Goal: Communication & Community: Participate in discussion

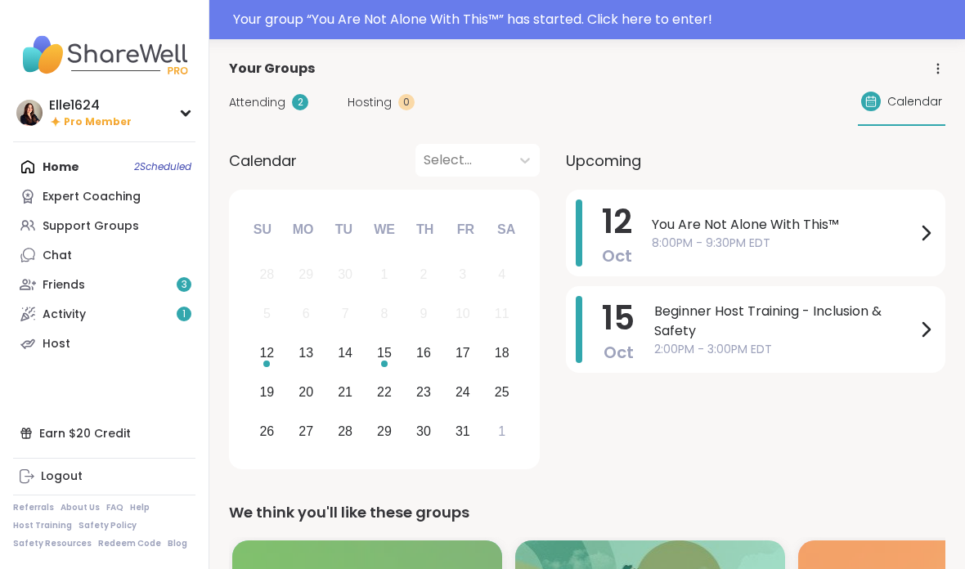
click at [857, 235] on span "8:00PM - 9:30PM EDT" at bounding box center [784, 243] width 264 height 17
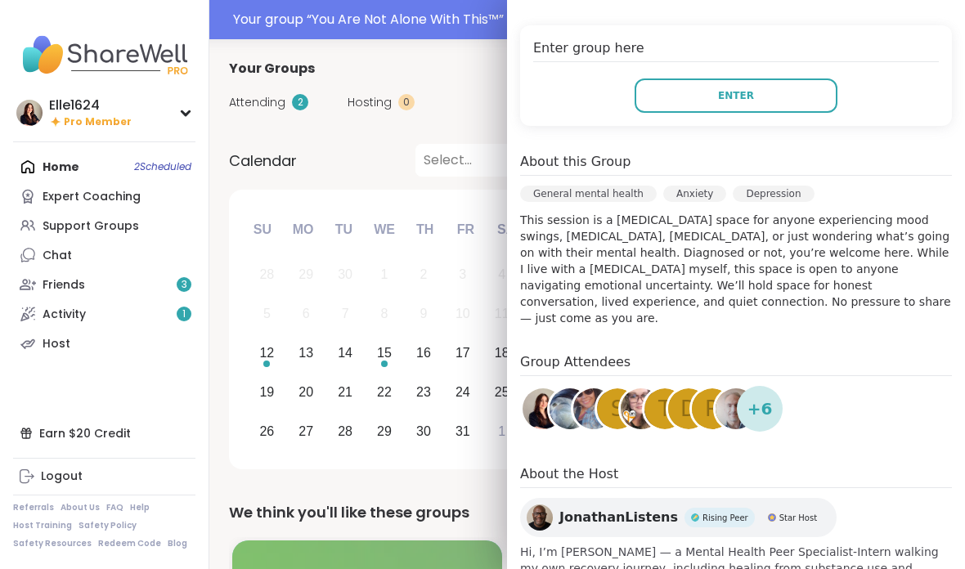
scroll to position [320, 0]
click at [765, 92] on button "Enter" at bounding box center [736, 96] width 203 height 34
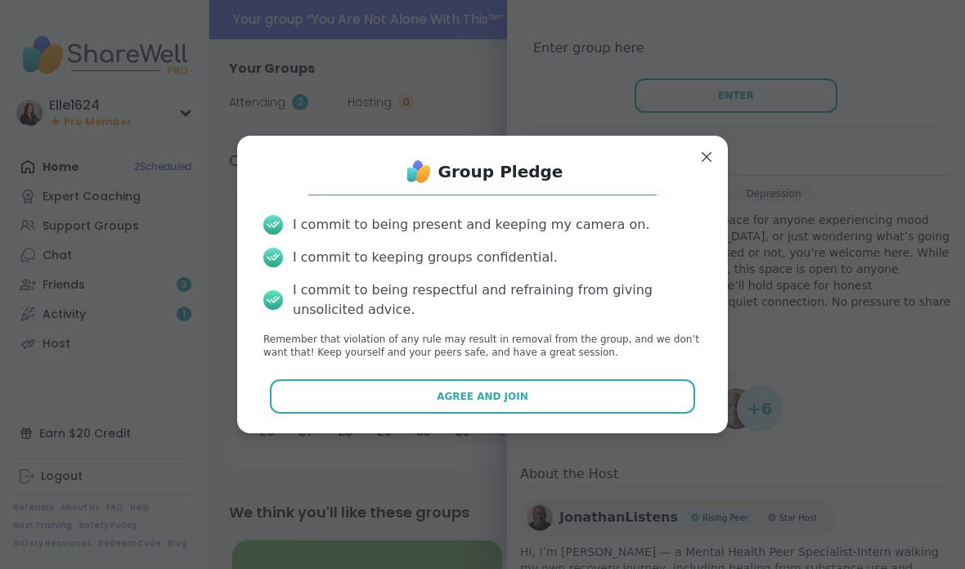
click at [646, 403] on button "Agree and Join" at bounding box center [483, 397] width 426 height 34
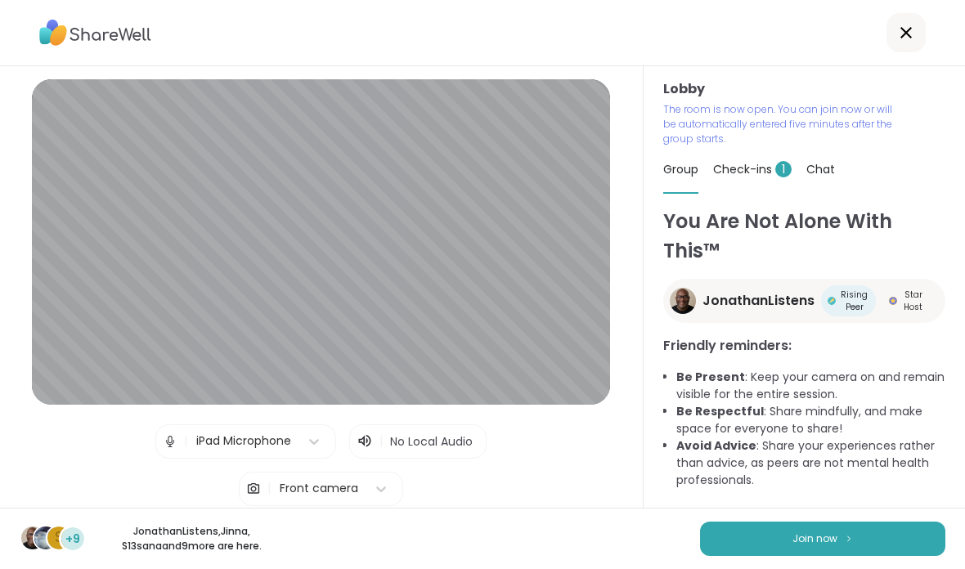
click at [796, 528] on button "Join now" at bounding box center [822, 539] width 245 height 34
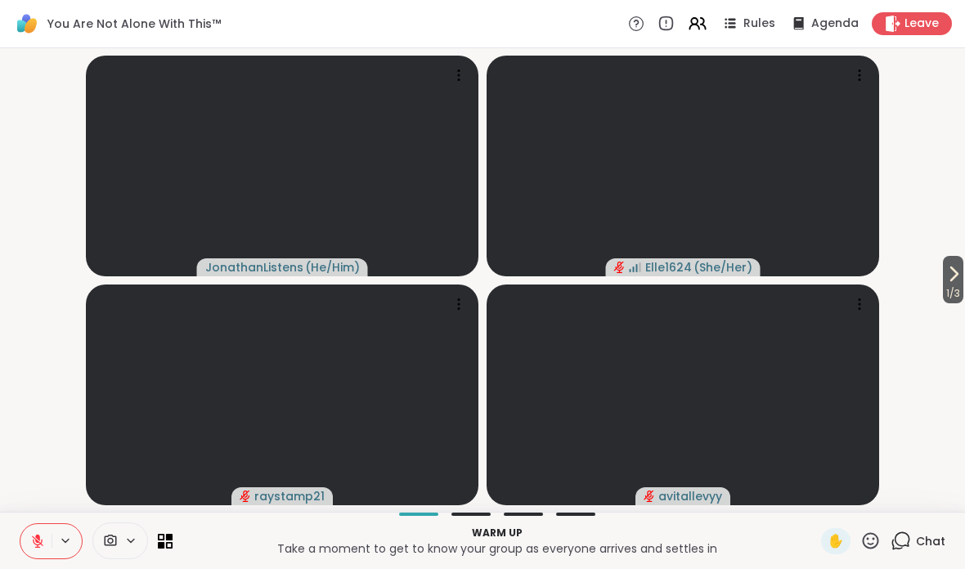
click at [133, 529] on div at bounding box center [120, 541] width 56 height 37
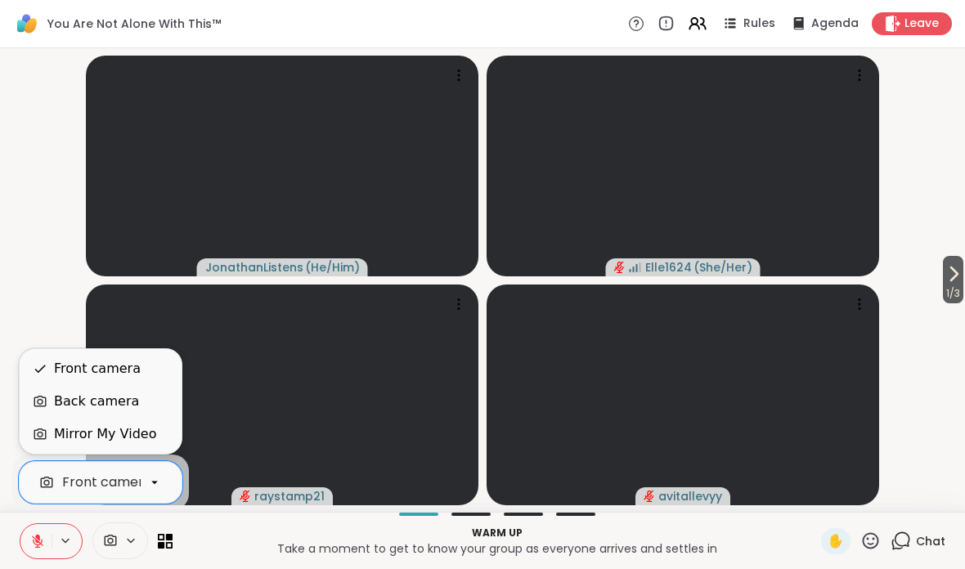
click at [169, 536] on icon at bounding box center [169, 537] width 7 height 7
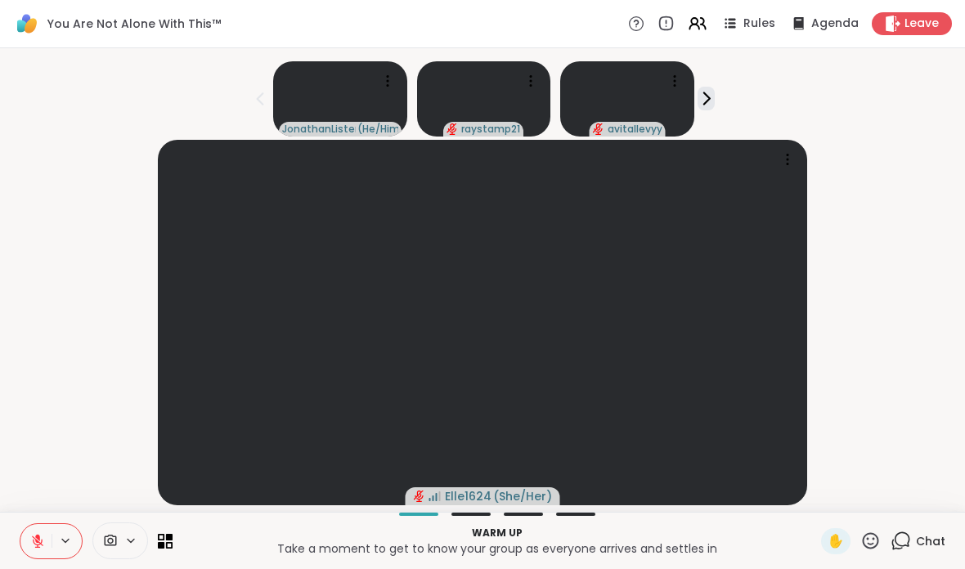
click at [172, 534] on icon at bounding box center [169, 537] width 7 height 7
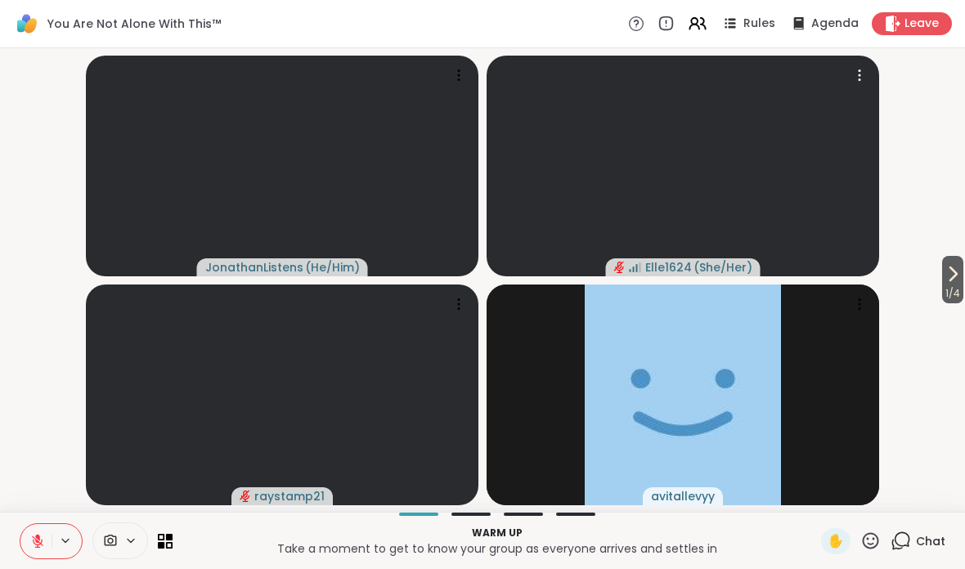
click at [859, 75] on icon at bounding box center [860, 75] width 2 height 2
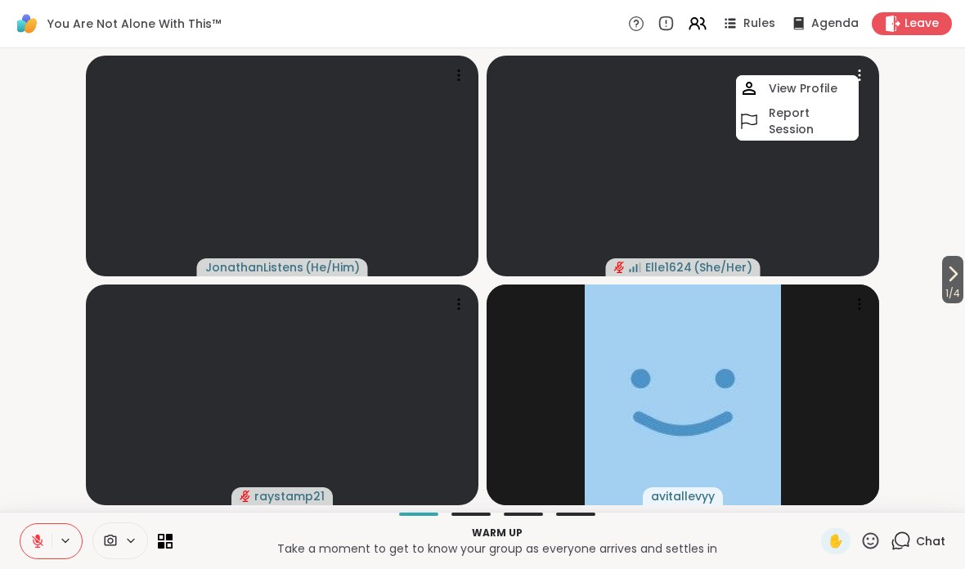
click at [131, 540] on icon at bounding box center [130, 541] width 13 height 14
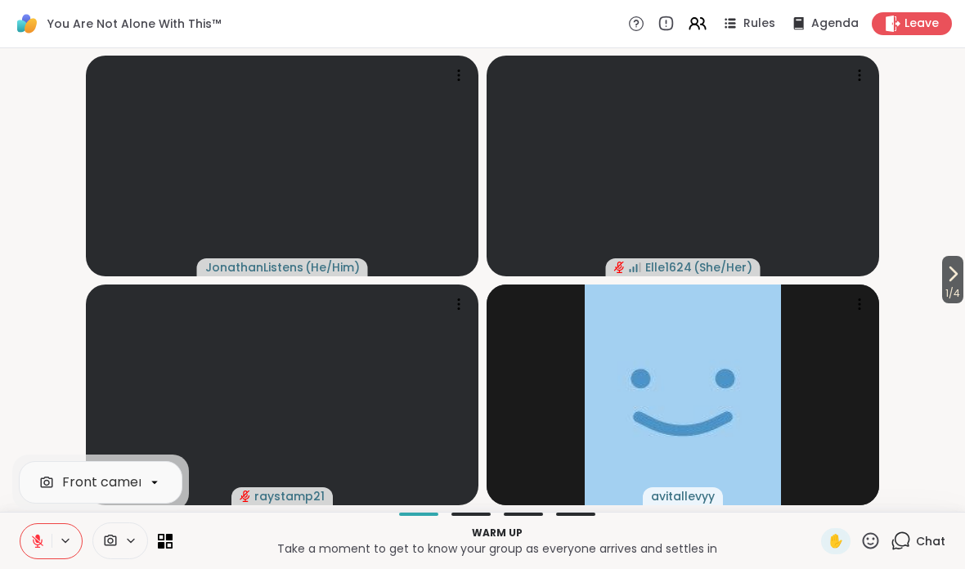
click at [42, 345] on video-player-container "1 / 4 JonathanListens ( He/Him ) Elle1624 ( She/Her ) raystamp21 avitallevyy" at bounding box center [483, 280] width 946 height 451
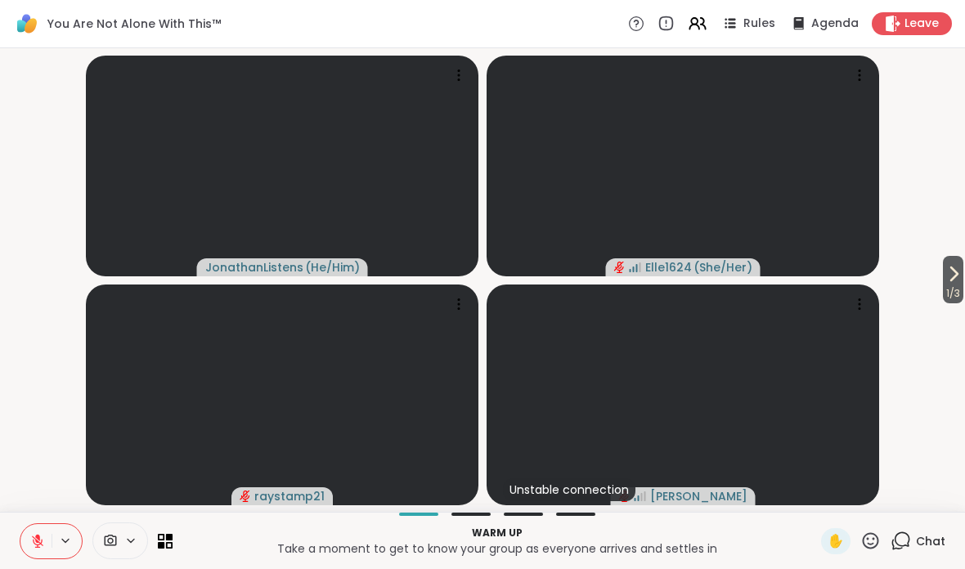
click at [929, 539] on span "Chat" at bounding box center [930, 541] width 29 height 16
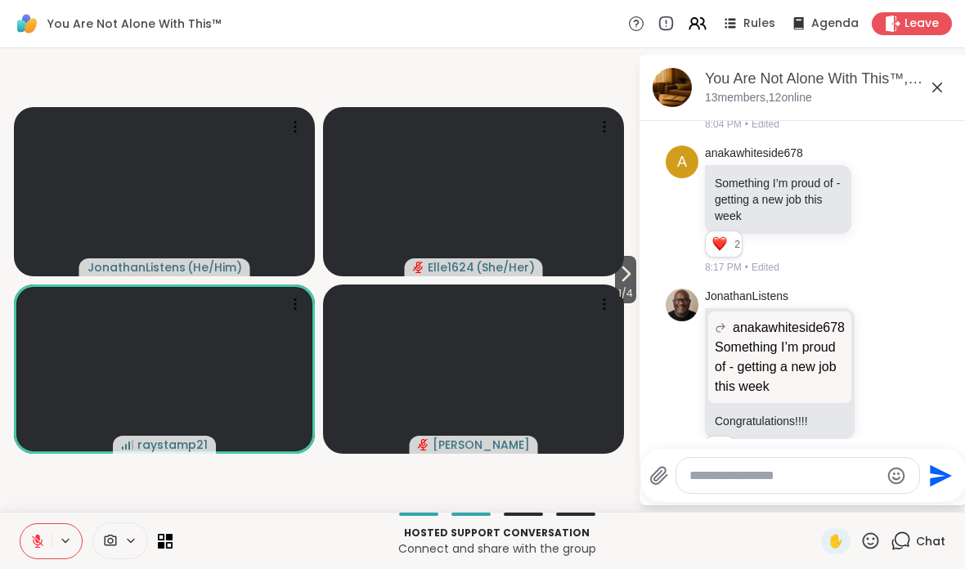
scroll to position [3542, 0]
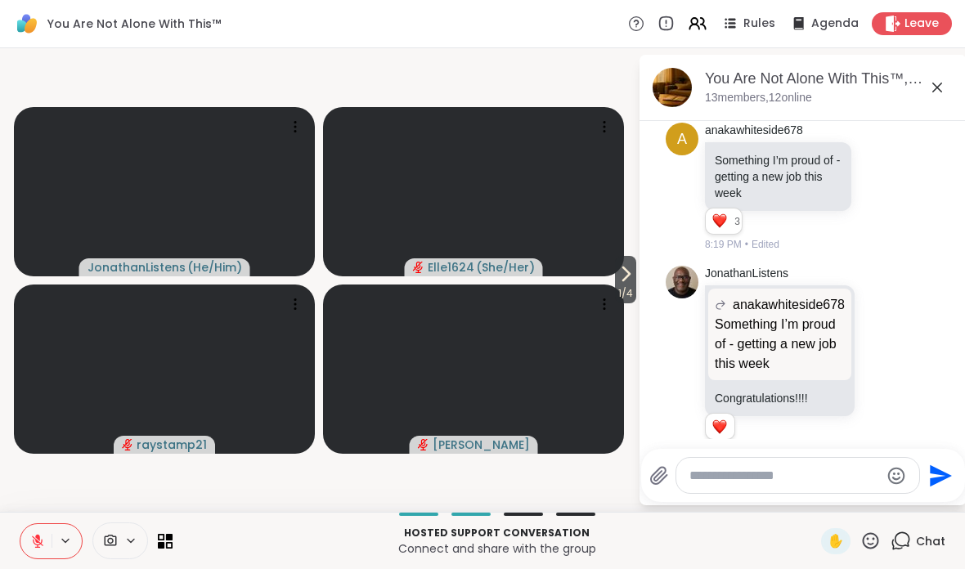
click at [178, 537] on div "Hosted support conversation Connect and share with the group ✋ Chat" at bounding box center [482, 540] width 965 height 57
click at [185, 537] on p "Hosted support conversation" at bounding box center [496, 533] width 629 height 15
click at [163, 546] on icon at bounding box center [161, 545] width 7 height 7
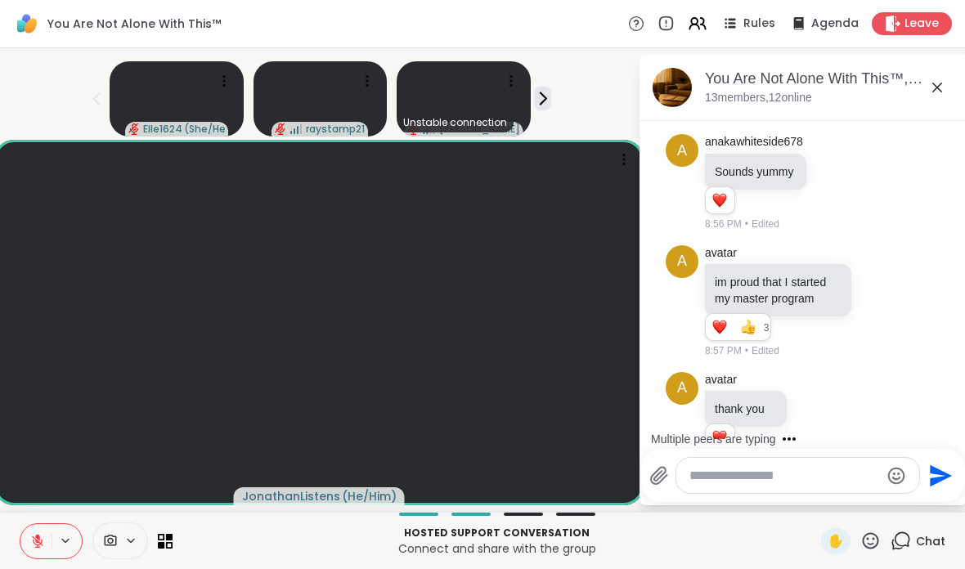
scroll to position [5468, 0]
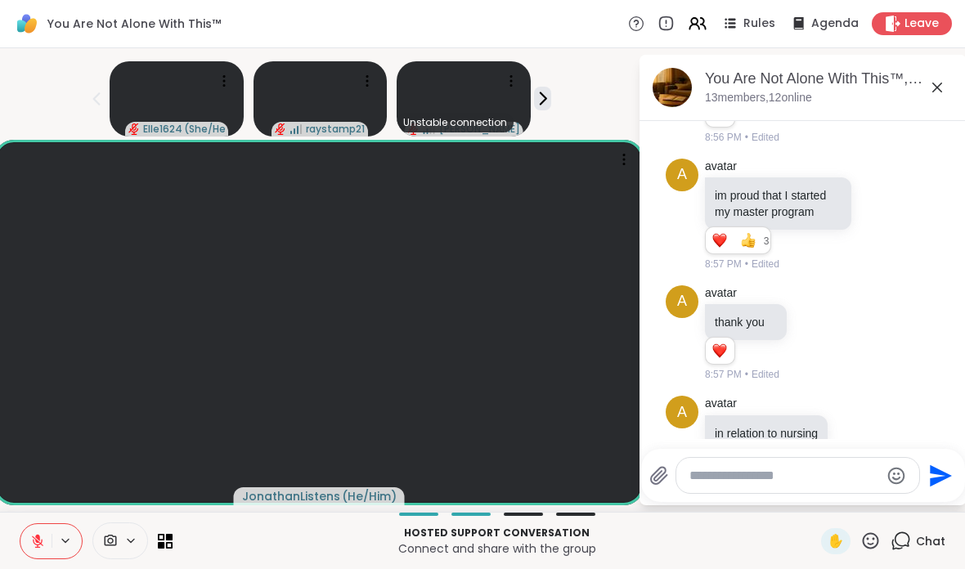
click at [930, 535] on span "Chat" at bounding box center [930, 541] width 29 height 16
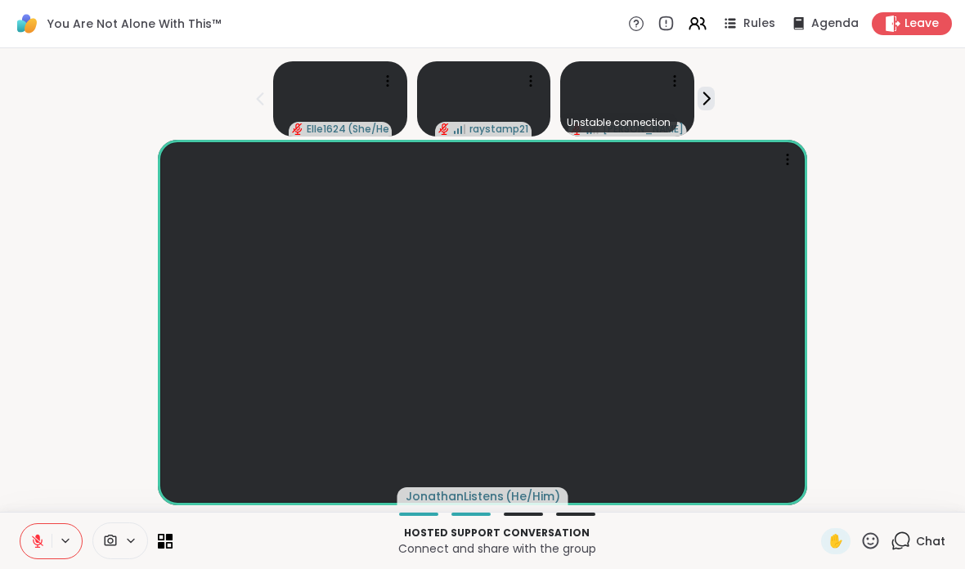
click at [929, 536] on span "Chat" at bounding box center [930, 541] width 29 height 16
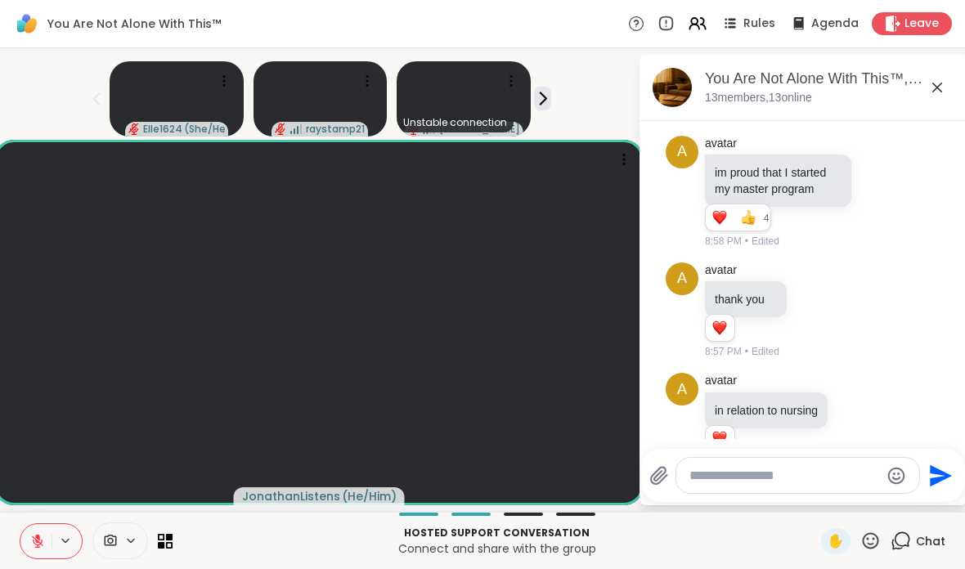
scroll to position [5610, 0]
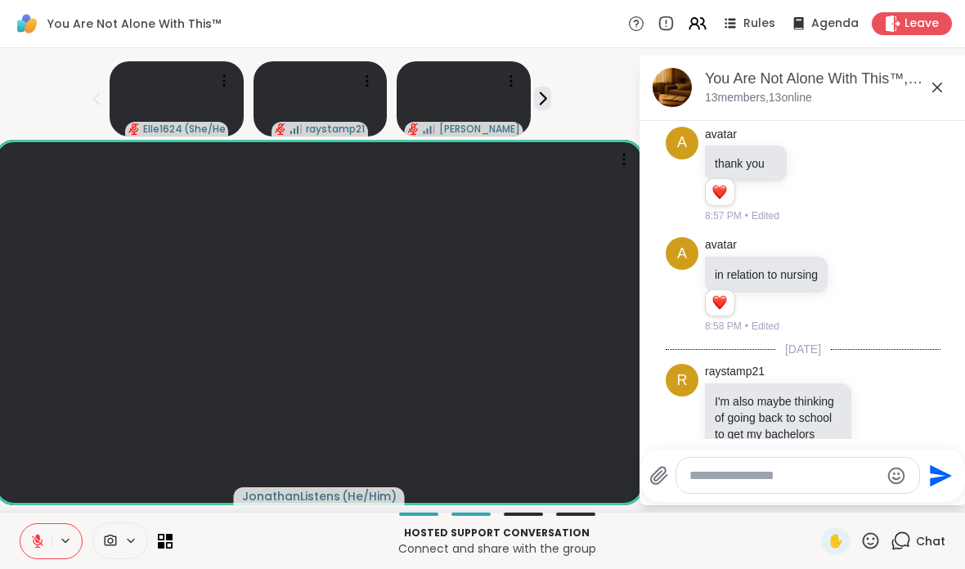
click at [181, 539] on div "Hosted support conversation Connect and share with the group ✋ Chat" at bounding box center [482, 540] width 965 height 57
click at [180, 539] on div "Hosted support conversation Connect and share with the group ✋ Chat" at bounding box center [482, 540] width 965 height 57
click at [175, 532] on div "Hosted support conversation Connect and share with the group ✋ Chat" at bounding box center [482, 540] width 965 height 57
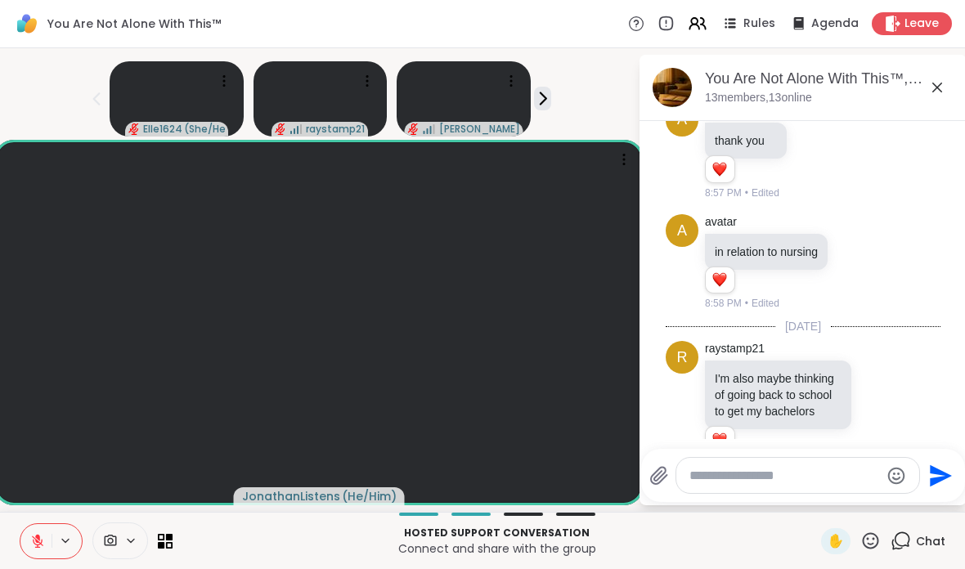
click at [162, 535] on icon at bounding box center [165, 541] width 15 height 15
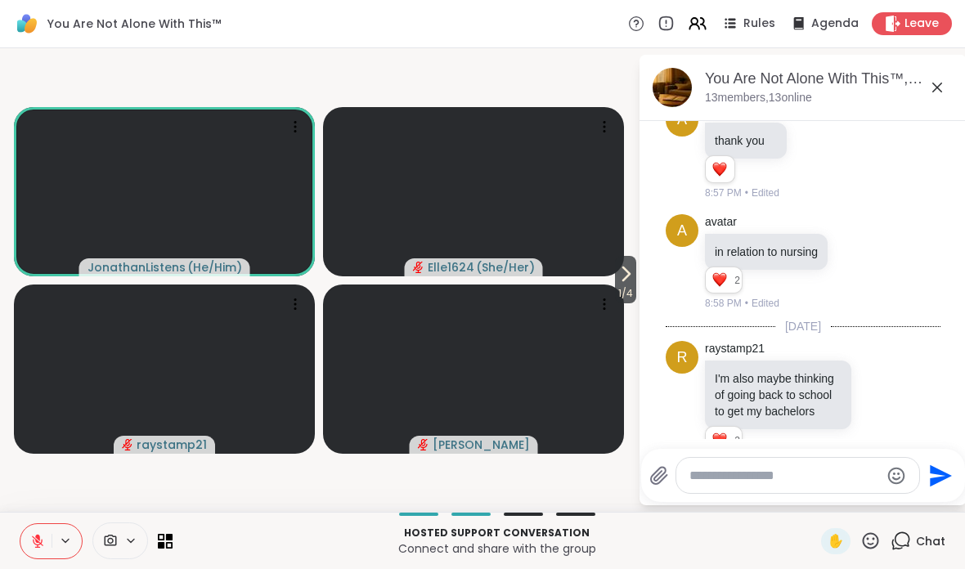
click at [623, 290] on span "1 / 4" at bounding box center [625, 294] width 21 height 20
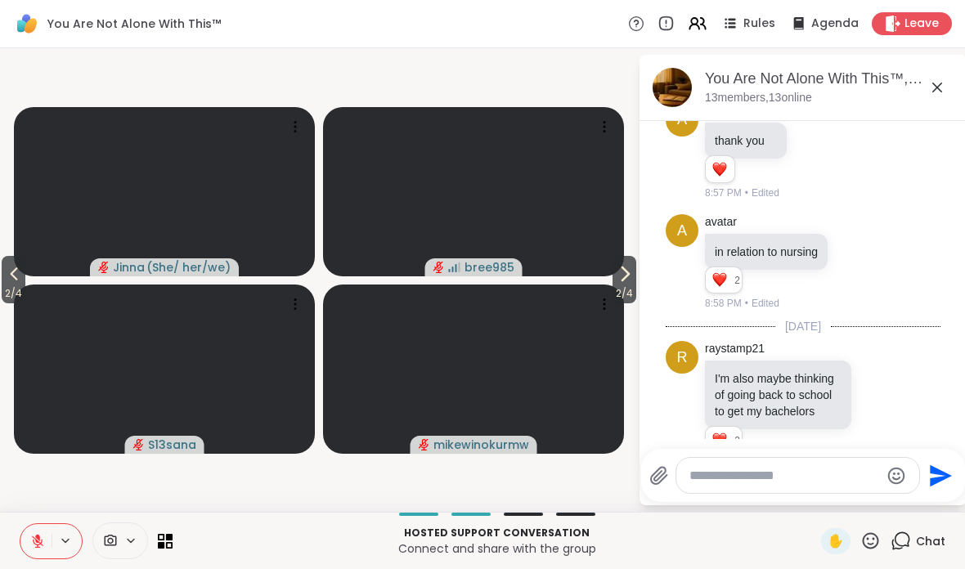
click at [623, 299] on span "2 / 4" at bounding box center [625, 294] width 24 height 20
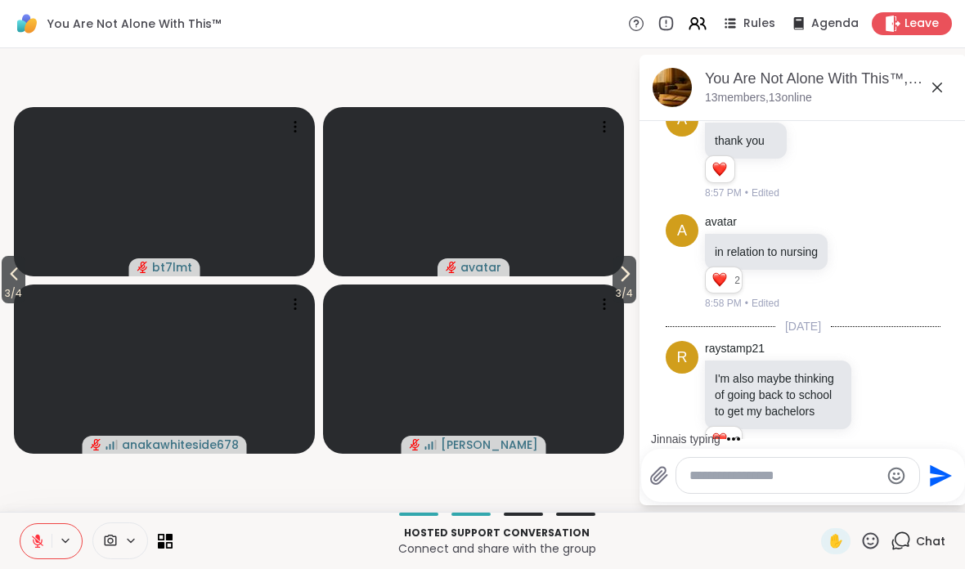
click at [632, 303] on span "3 / 4" at bounding box center [625, 294] width 24 height 20
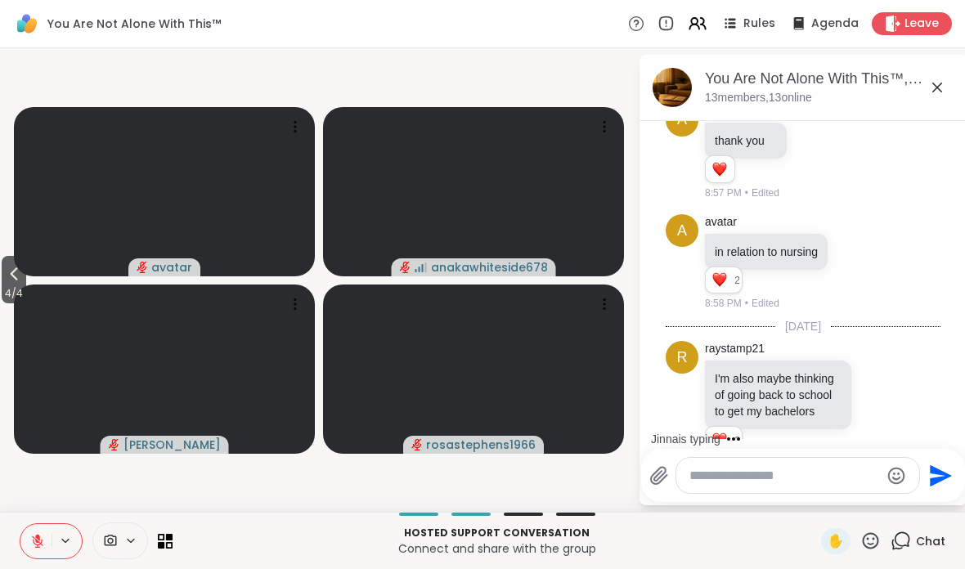
click at [3, 336] on div "4 / 4 avatar anakawhiteside678 [PERSON_NAME] rosastephens1966 You Are Not Alone…" at bounding box center [482, 280] width 965 height 464
click at [25, 297] on span "4 / 4" at bounding box center [14, 294] width 25 height 20
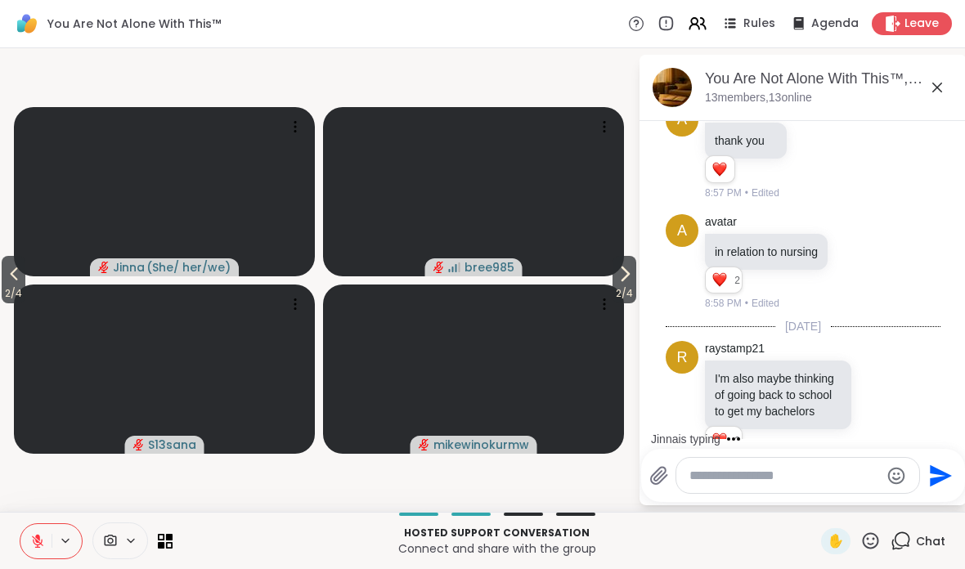
click at [19, 301] on span "2 / 4" at bounding box center [14, 294] width 24 height 20
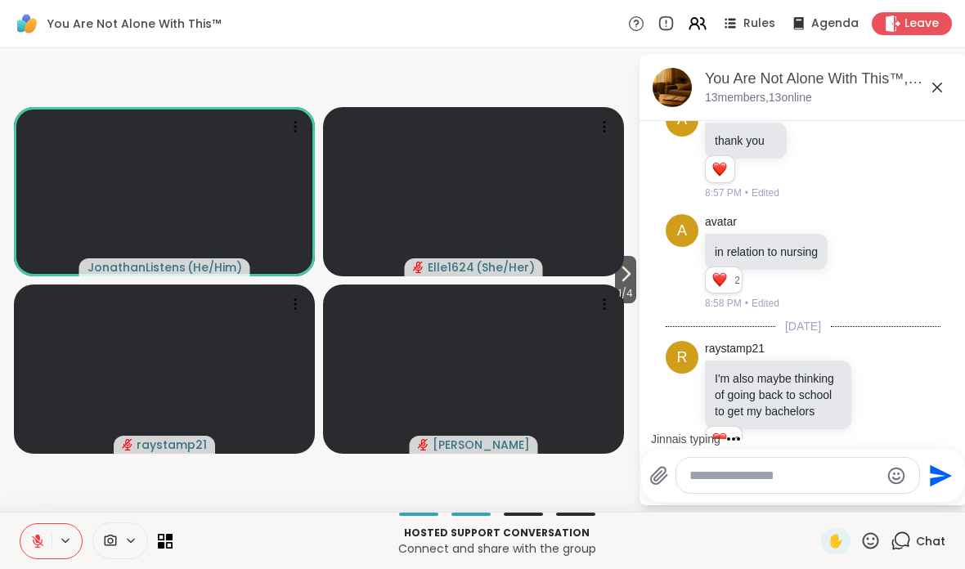
click at [24, 298] on video at bounding box center [164, 369] width 301 height 169
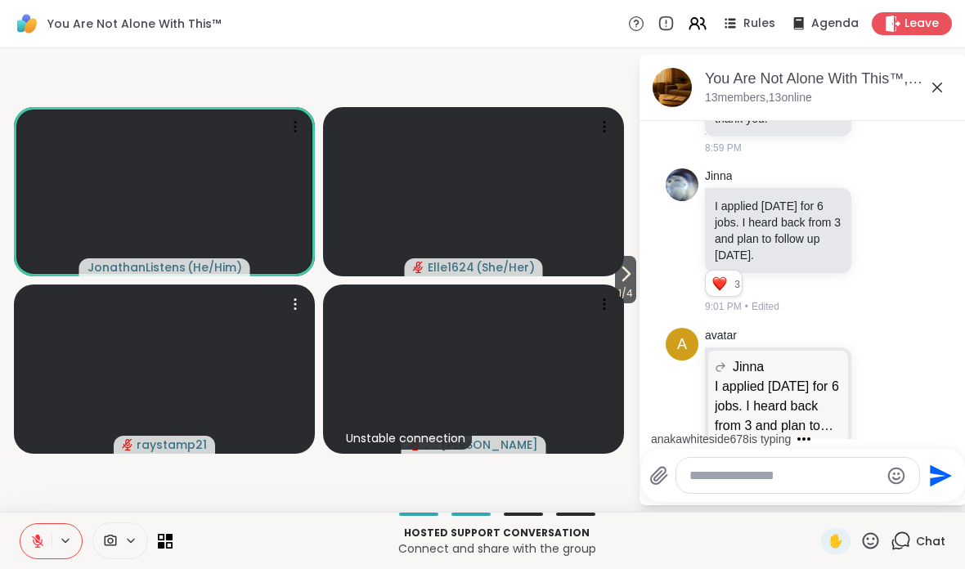
scroll to position [6523, 0]
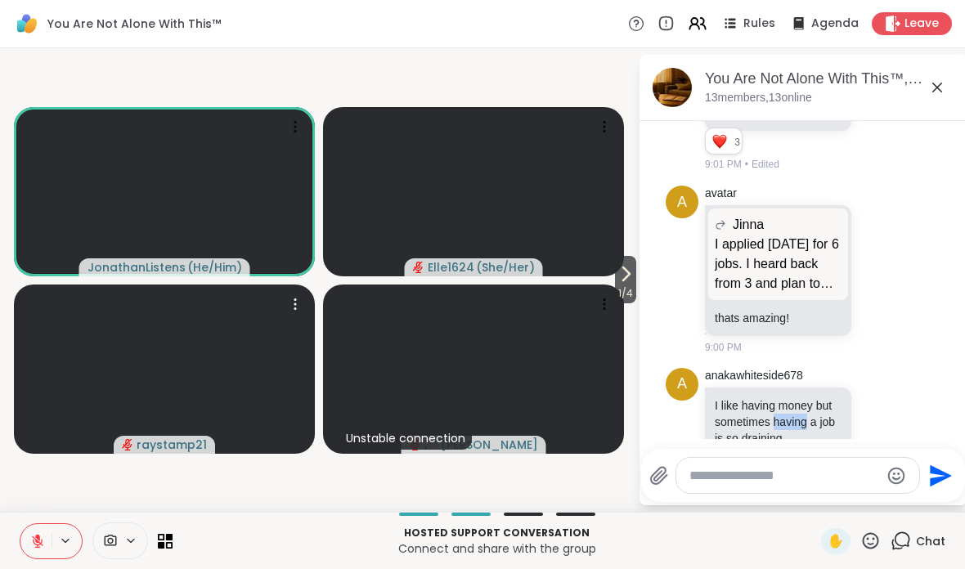
click at [873, 412] on icon at bounding box center [880, 420] width 15 height 16
click at [865, 439] on div "a anakawhiteside678 I like having money but sometimes having a job is so draini…" at bounding box center [803, 422] width 275 height 120
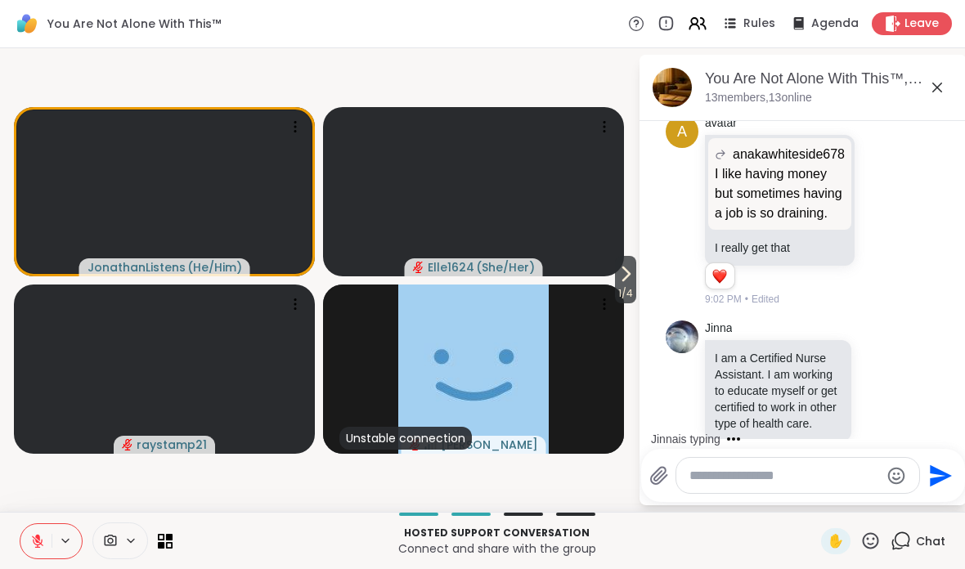
scroll to position [7006, 0]
